Goal: Find specific page/section: Find specific page/section

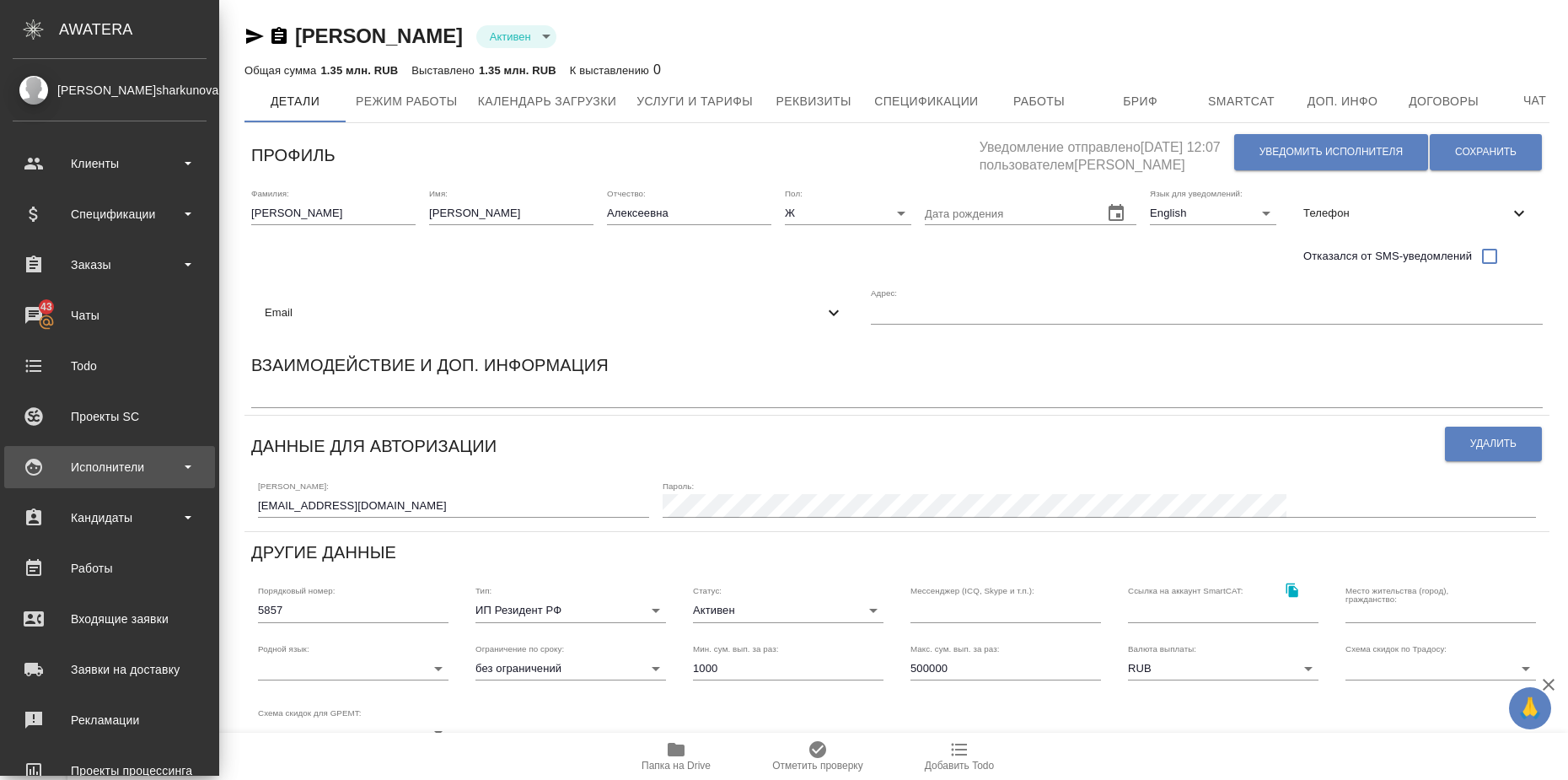
click at [187, 465] on b at bounding box center [188, 466] width 7 height 3
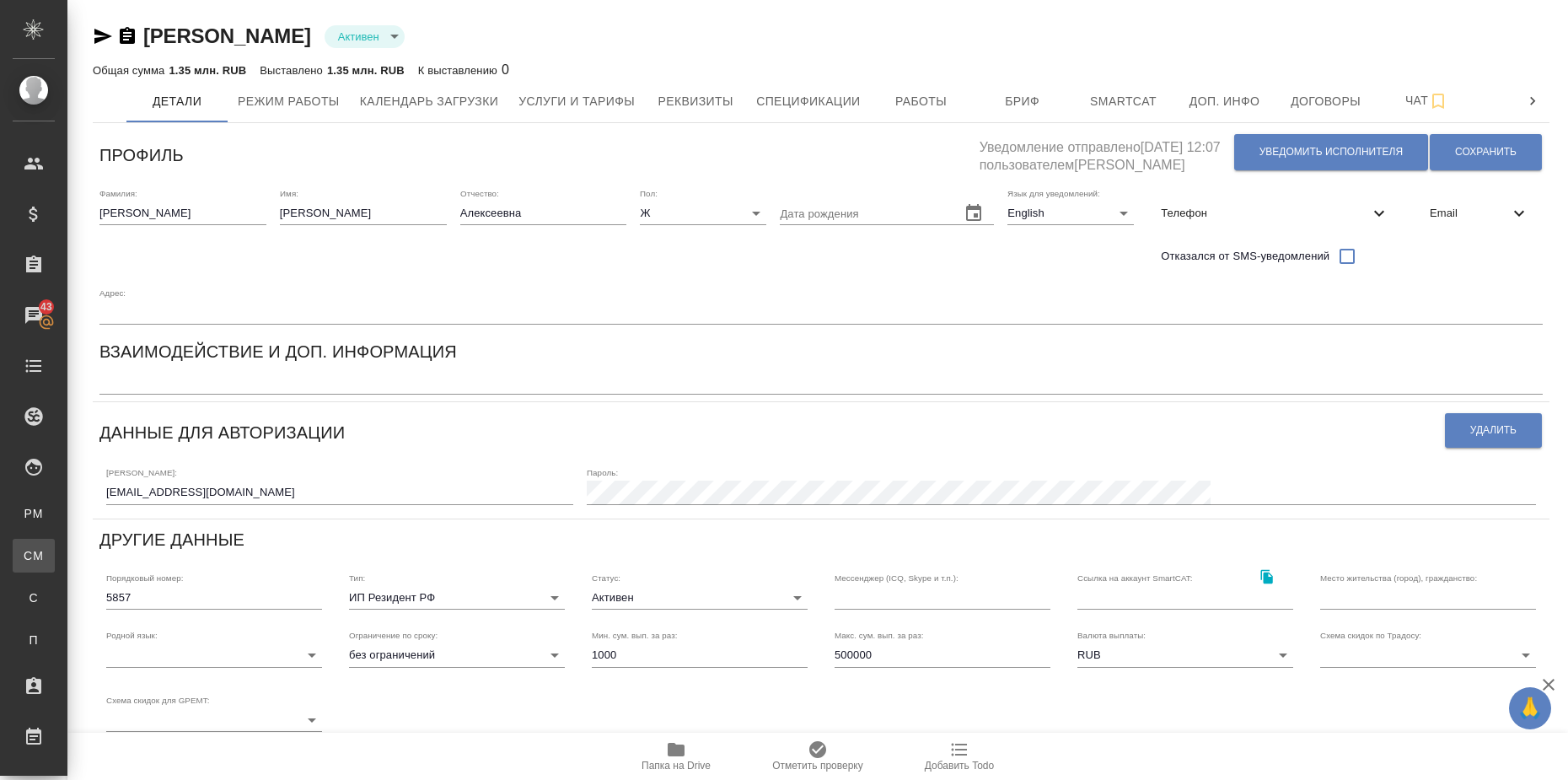
click at [25, 562] on div "Для CM/VM" at bounding box center [13, 555] width 25 height 17
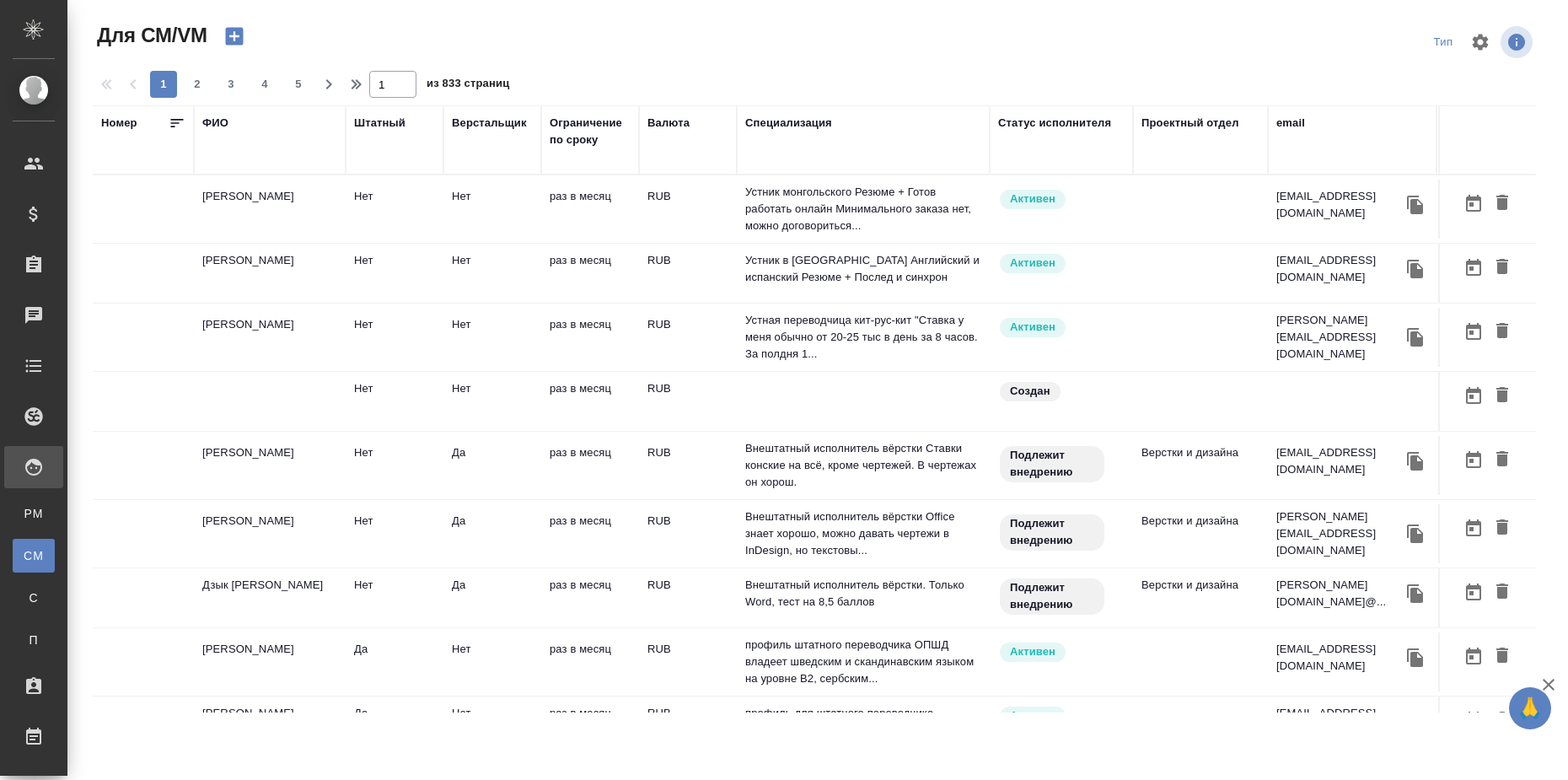
click at [220, 119] on div "ФИО" at bounding box center [215, 122] width 26 height 17
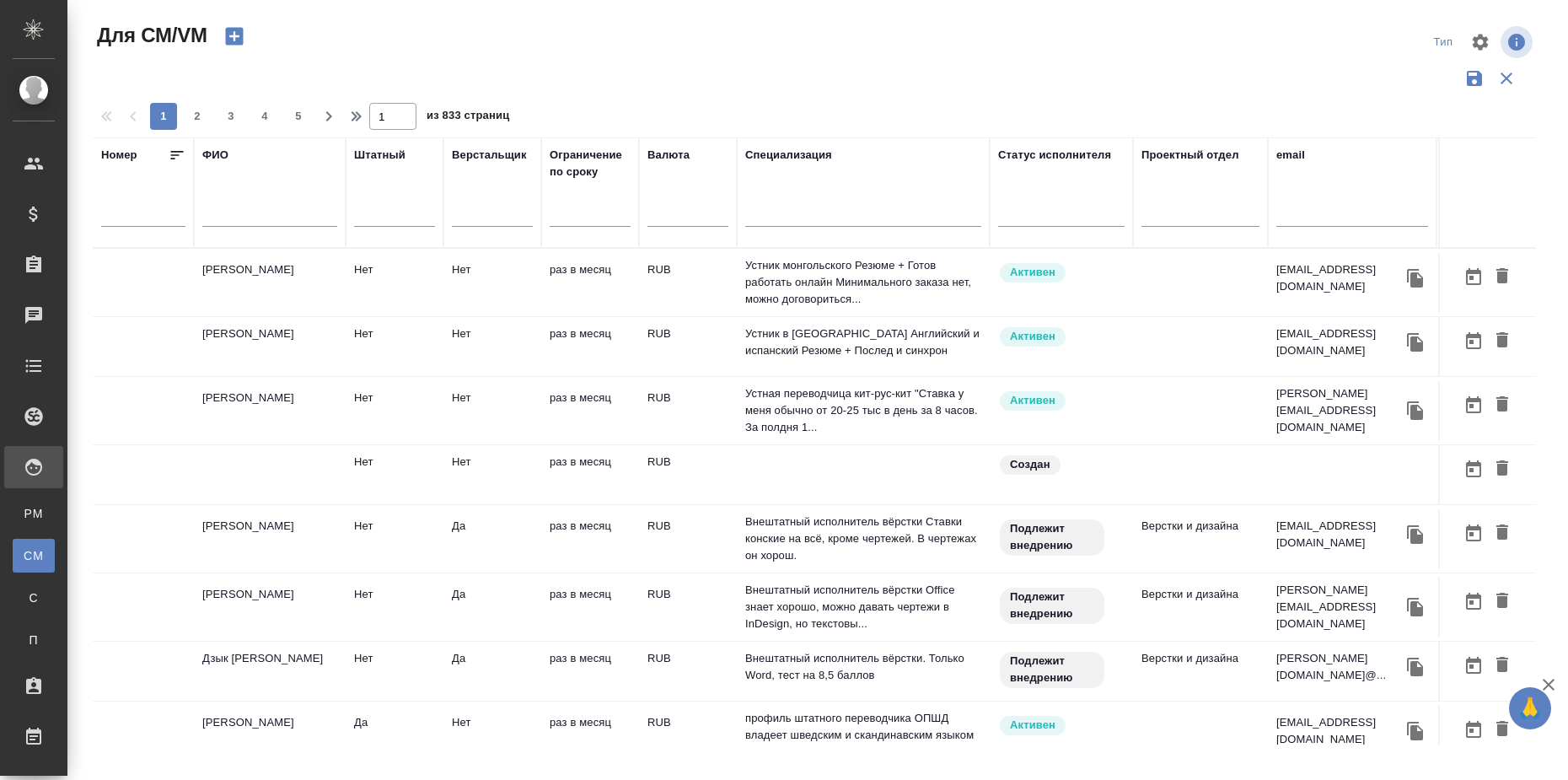
click at [232, 219] on input "text" at bounding box center [270, 216] width 135 height 22
type input "V"
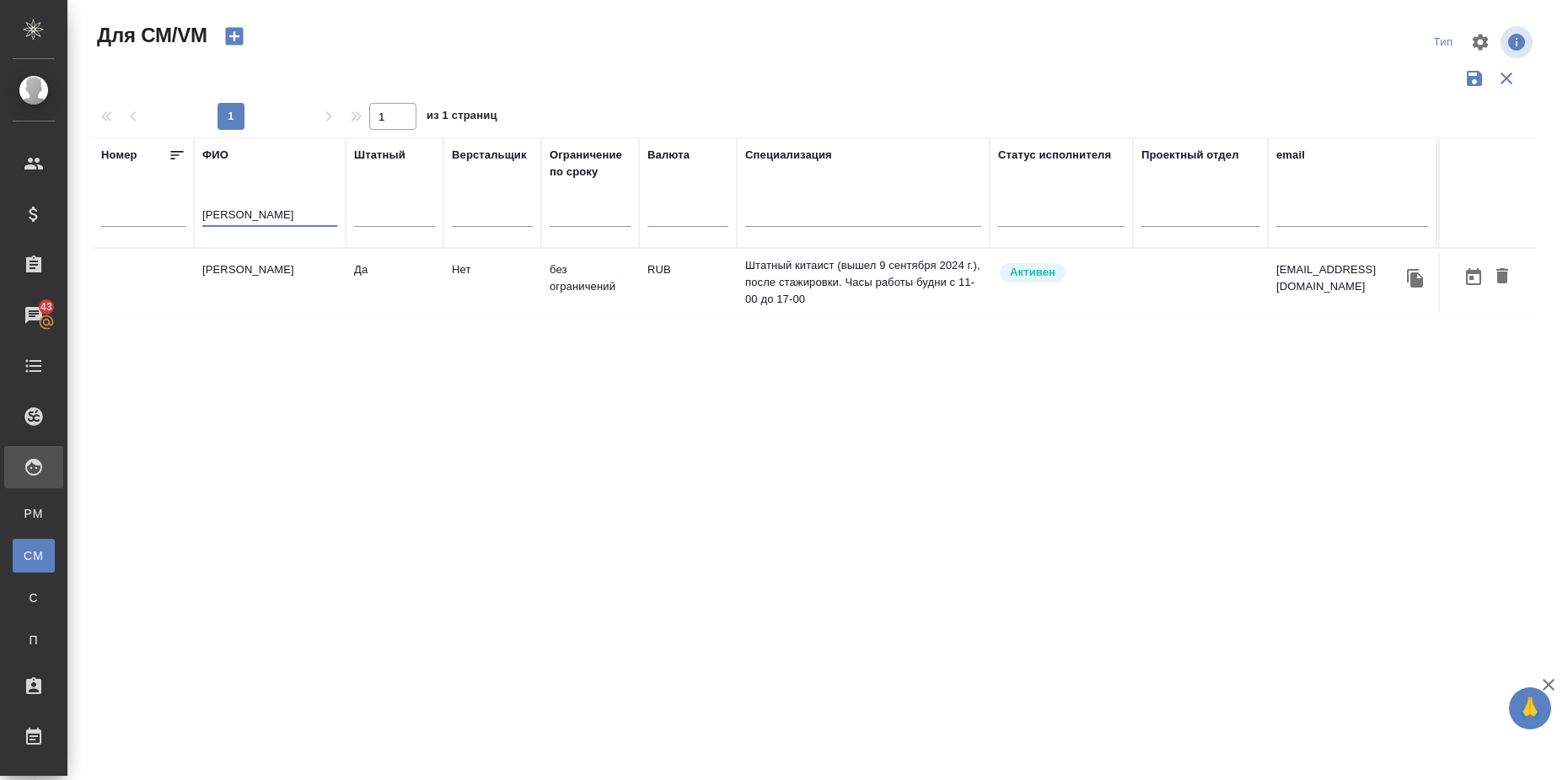
click at [278, 267] on td "Богомазов Максим" at bounding box center [269, 282] width 151 height 59
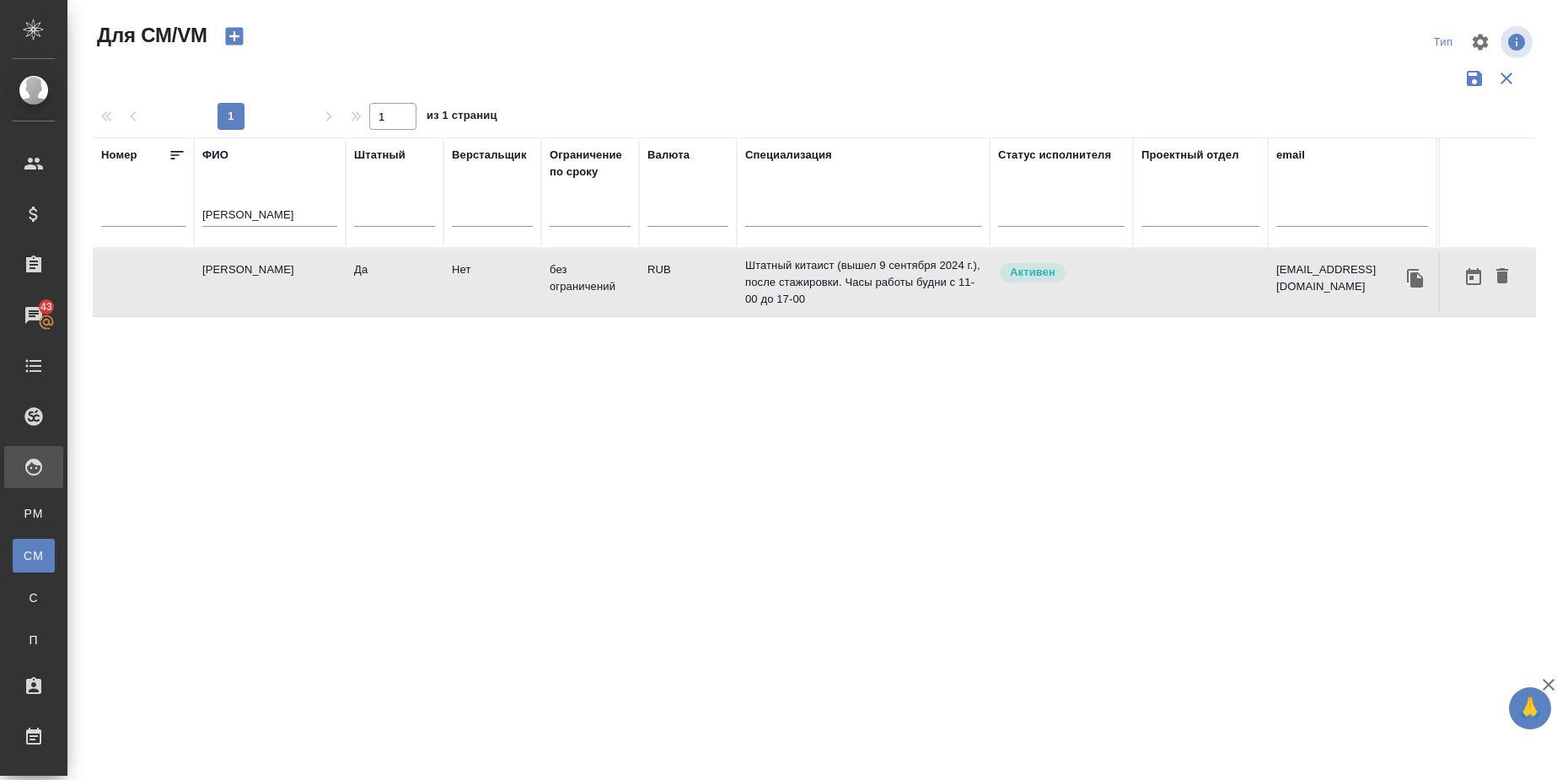
click at [278, 267] on td "Богомазов Максим" at bounding box center [269, 282] width 151 height 59
click at [275, 208] on input "Богомазов" at bounding box center [270, 216] width 135 height 22
type input "Богомазов"
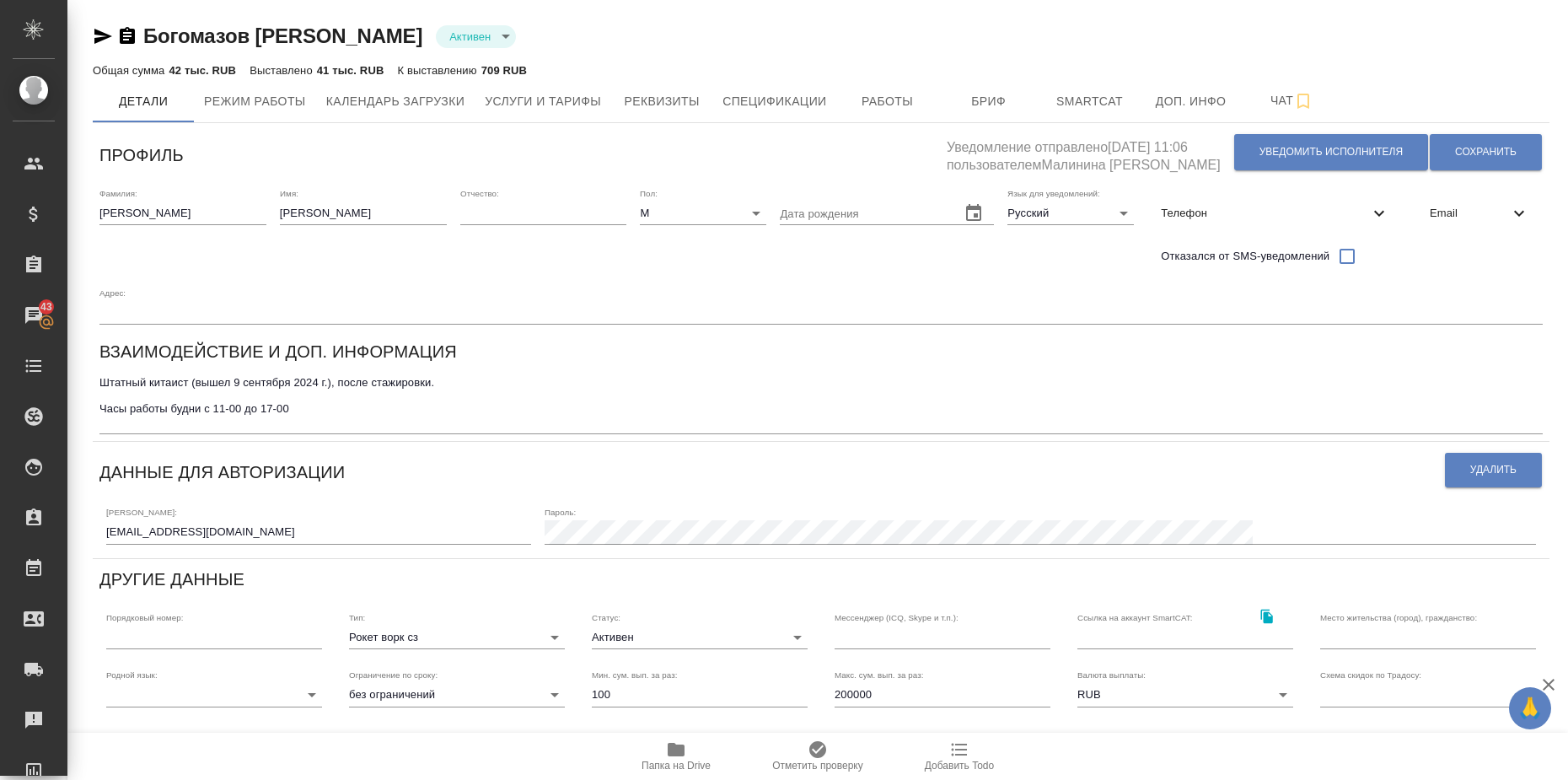
click at [104, 30] on icon "button" at bounding box center [103, 36] width 21 height 21
click at [894, 104] on span "Работы" at bounding box center [887, 102] width 81 height 22
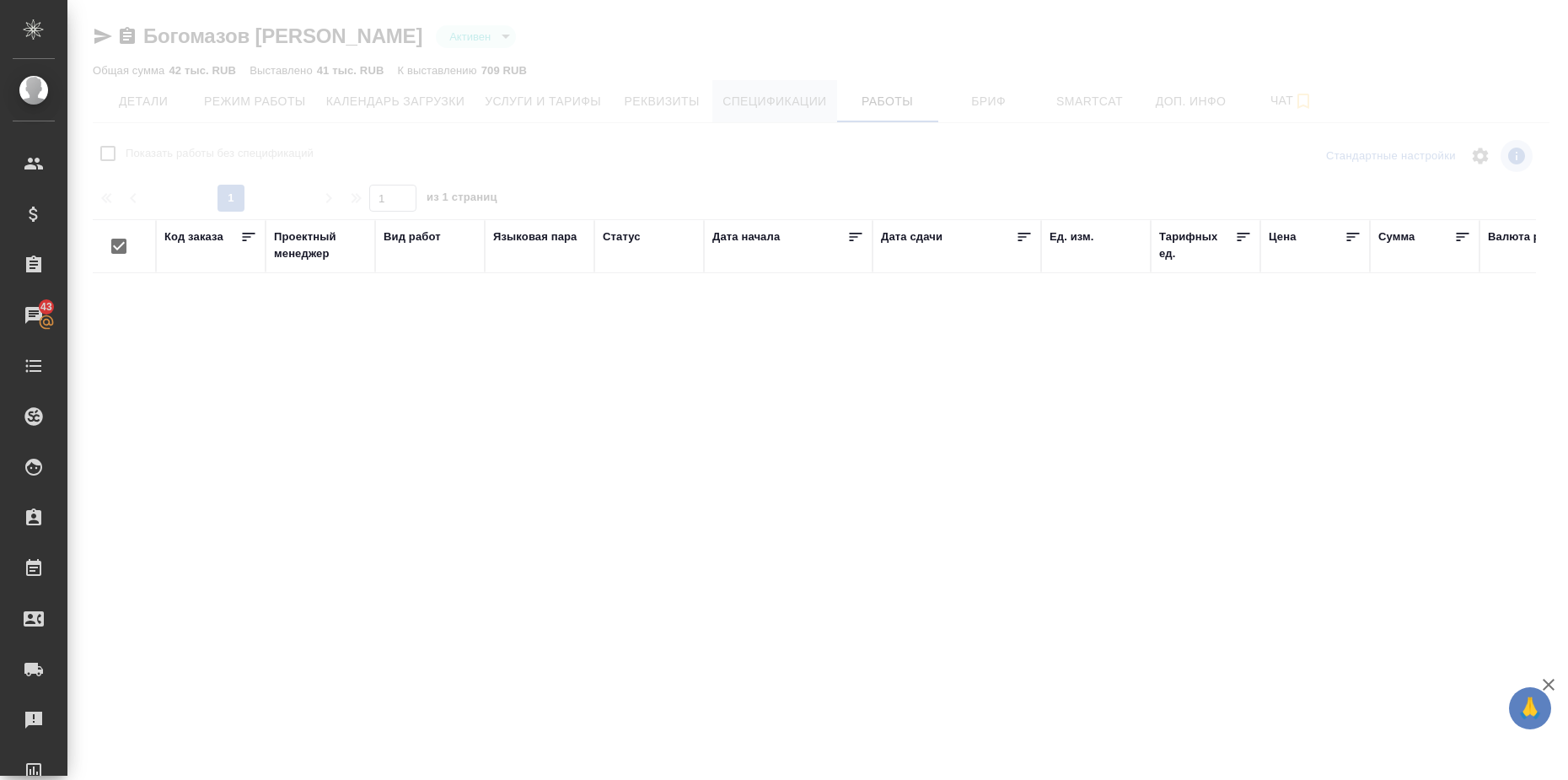
checkbox input "false"
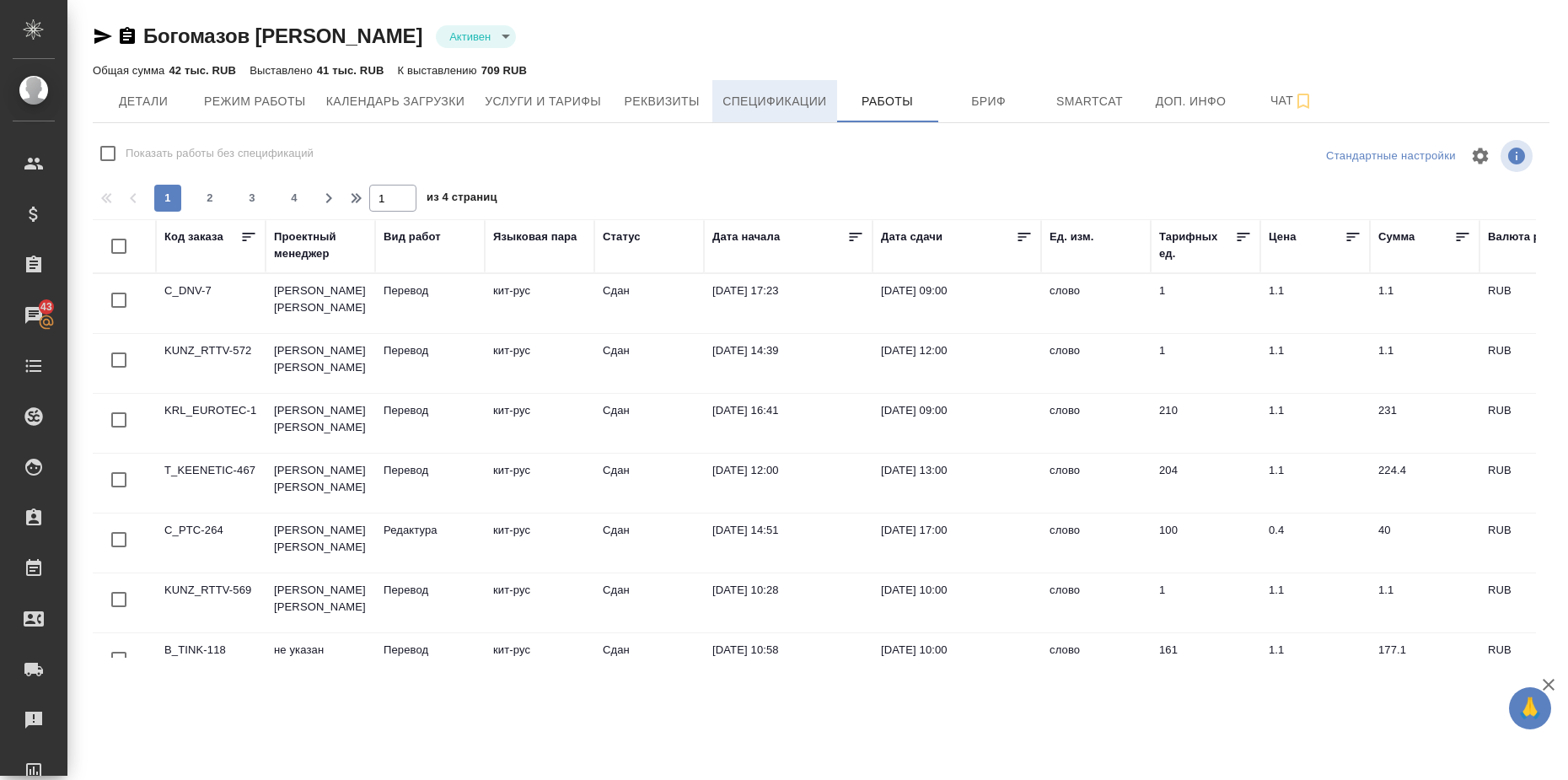
click at [780, 99] on span "Спецификации" at bounding box center [774, 102] width 104 height 22
